Goal: Book appointment/travel/reservation

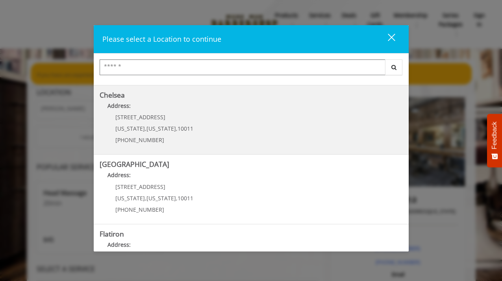
scroll to position [75, 0]
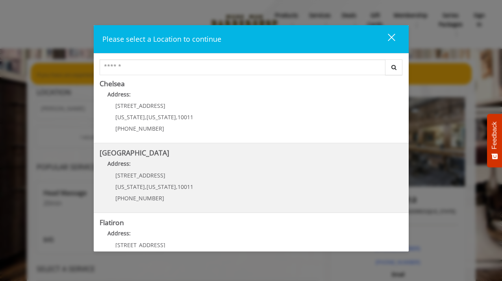
click at [160, 174] on p "[STREET_ADDRESS]" at bounding box center [154, 175] width 78 height 6
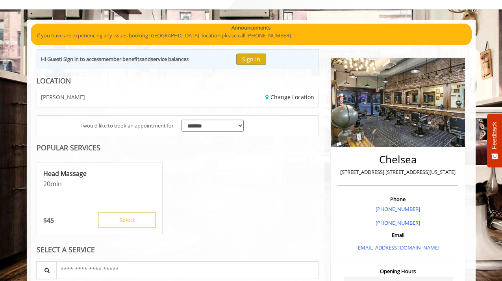
scroll to position [48, 0]
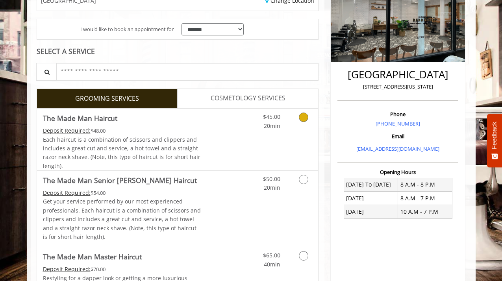
click at [309, 118] on link "Grooming services" at bounding box center [302, 120] width 20 height 22
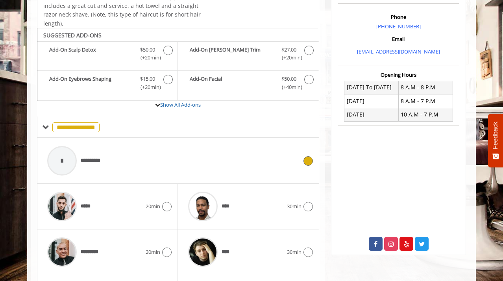
scroll to position [300, 0]
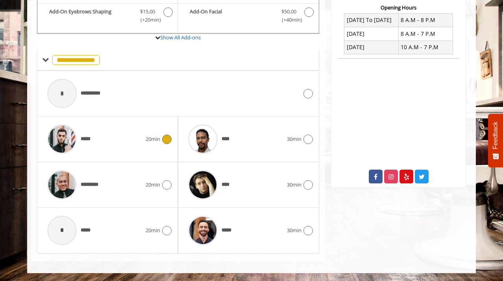
click at [164, 136] on icon at bounding box center [166, 139] width 9 height 9
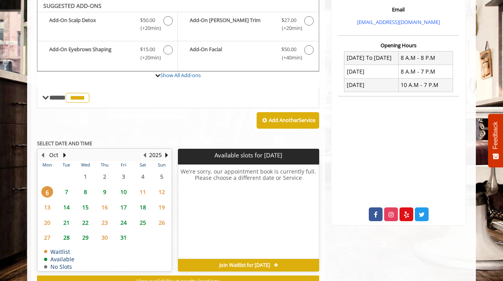
scroll to position [261, 0]
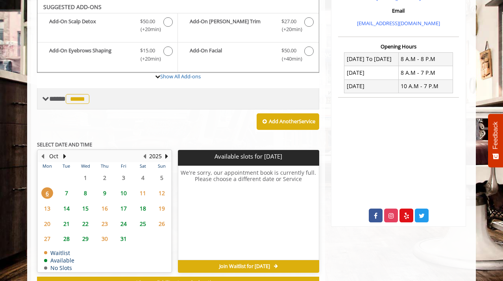
click at [44, 98] on span at bounding box center [45, 98] width 7 height 7
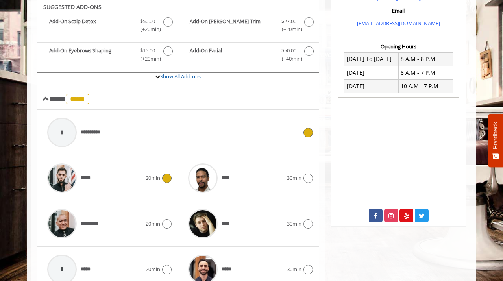
click at [110, 139] on div "**********" at bounding box center [172, 132] width 258 height 37
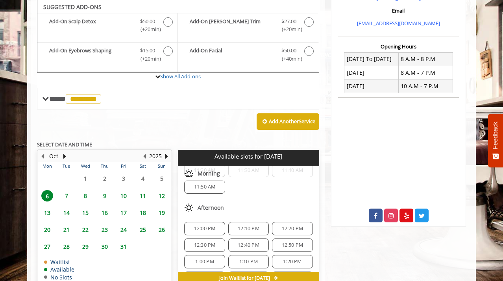
scroll to position [70, 0]
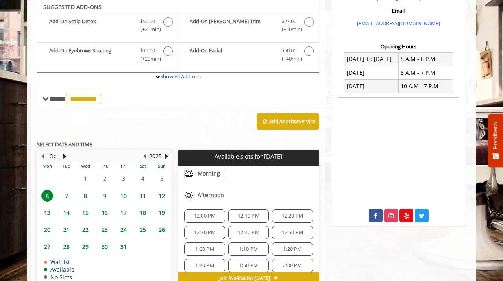
click at [206, 234] on span "12:30 PM" at bounding box center [205, 233] width 22 height 6
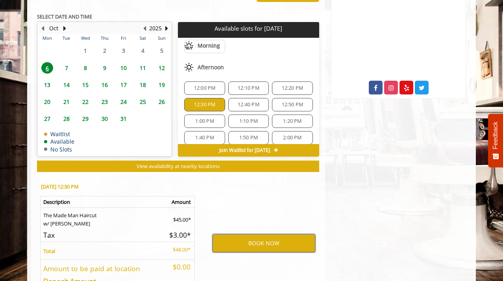
scroll to position [387, 0]
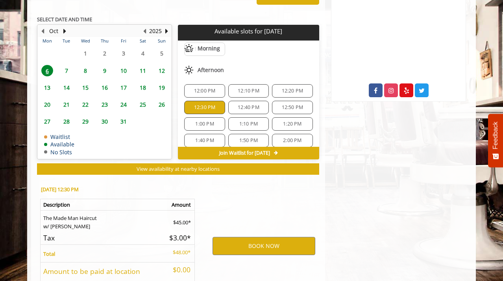
click at [254, 107] on span "12:40 PM" at bounding box center [249, 107] width 22 height 6
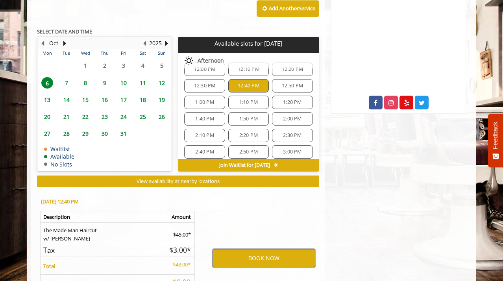
scroll to position [381, 0]
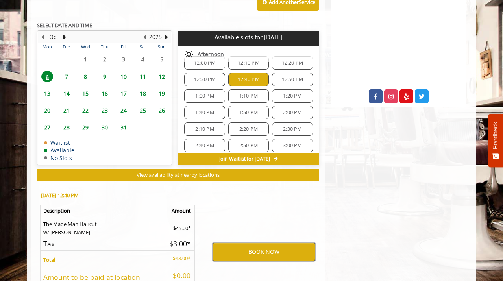
click at [270, 251] on button "BOOK NOW" at bounding box center [264, 252] width 103 height 18
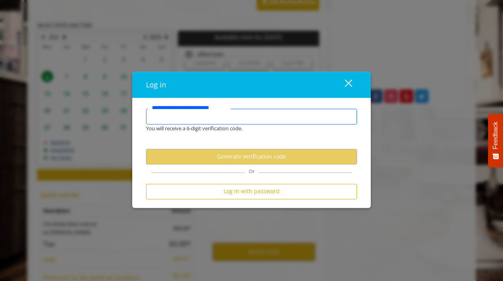
click at [190, 116] on input "**********" at bounding box center [251, 117] width 211 height 16
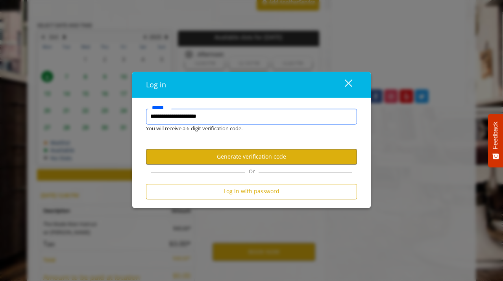
type input "**********"
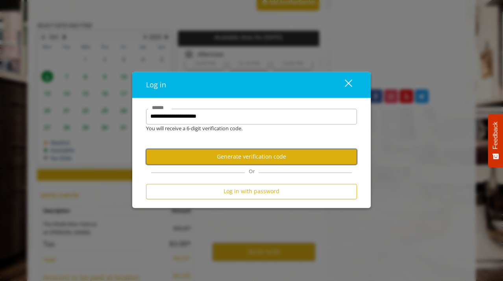
click at [270, 159] on button "Generate verification code" at bounding box center [251, 156] width 211 height 15
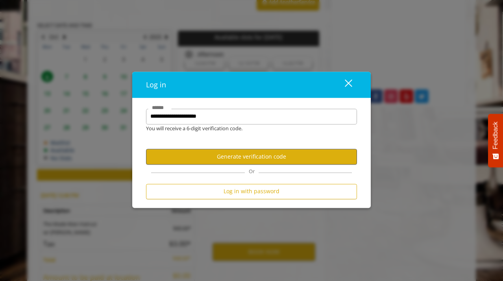
scroll to position [0, 0]
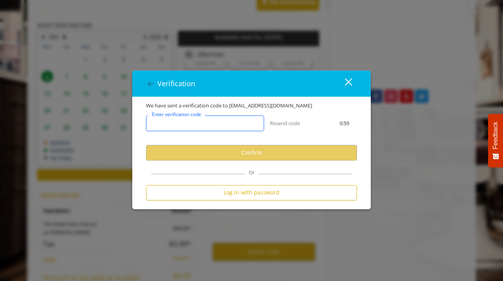
click at [234, 124] on input "Enter verification code" at bounding box center [205, 124] width 118 height 16
paste input "******"
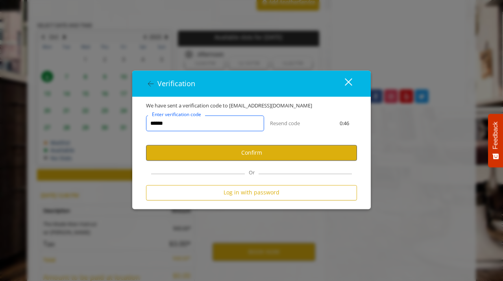
type input "******"
click at [263, 154] on button "Confirm" at bounding box center [251, 152] width 211 height 15
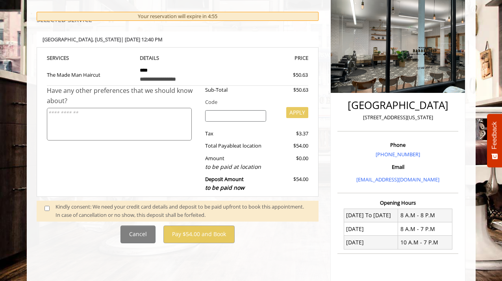
scroll to position [100, 0]
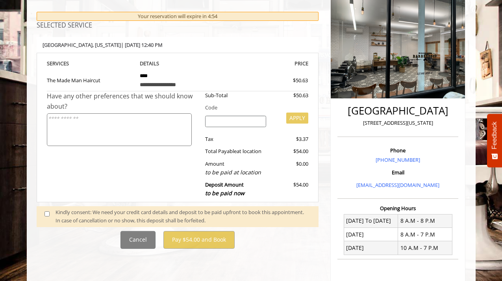
click at [59, 213] on div "Kindly consent: We need your credit card details and deposit to be paid upfront…" at bounding box center [183, 216] width 255 height 17
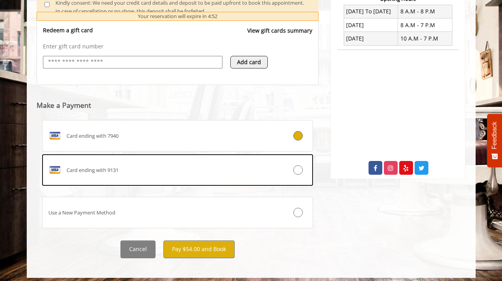
scroll to position [314, 0]
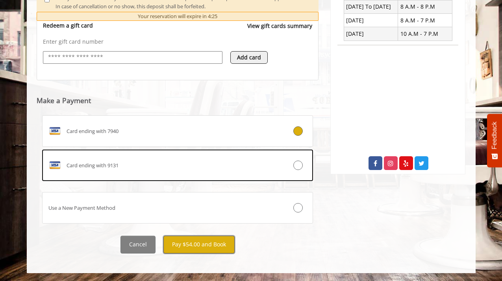
click at [204, 243] on button "Pay $54.00 and Book" at bounding box center [198, 245] width 71 height 18
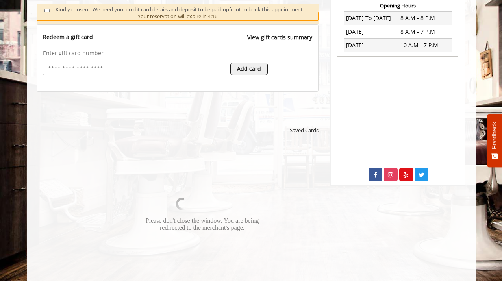
scroll to position [304, 0]
